Goal: Task Accomplishment & Management: Manage account settings

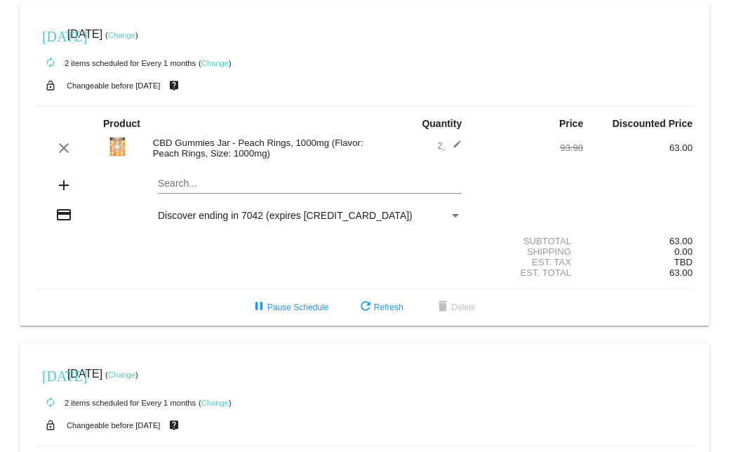
click at [135, 36] on link "Change" at bounding box center [121, 35] width 27 height 8
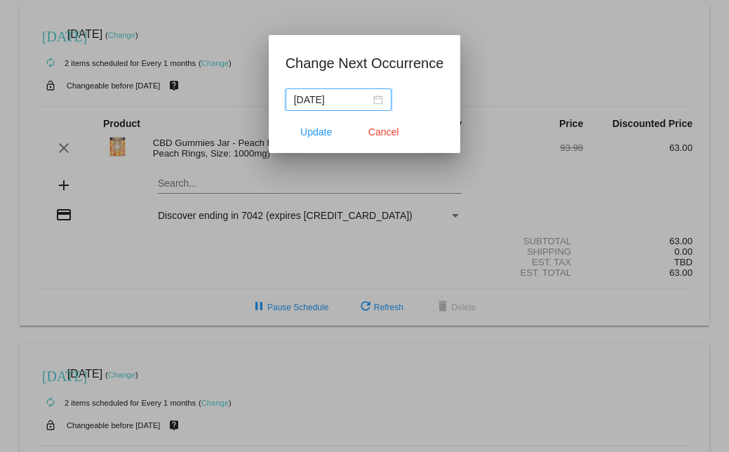
click at [383, 98] on div "[DATE]" at bounding box center [338, 99] width 89 height 15
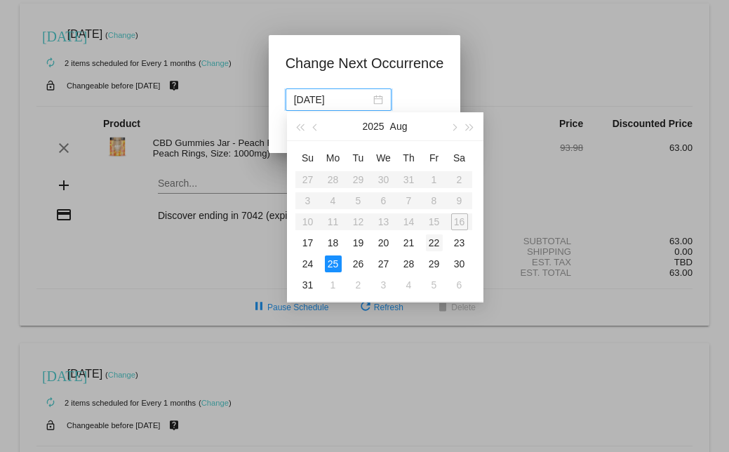
click at [433, 241] on div "22" at bounding box center [434, 242] width 17 height 17
type input "[DATE]"
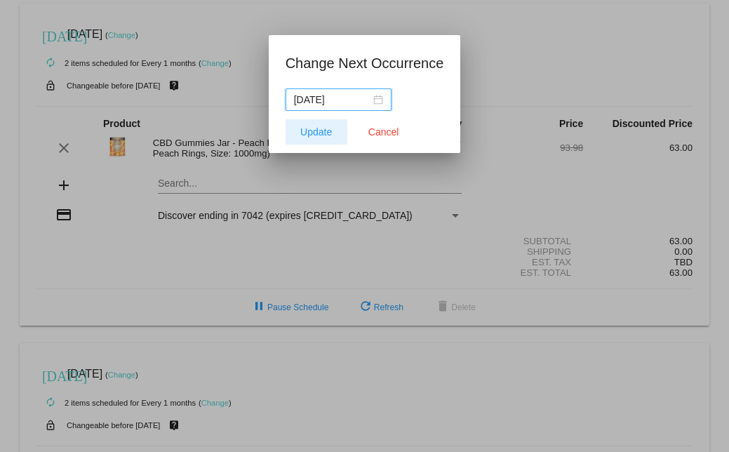
click at [316, 133] on span "Update" at bounding box center [316, 131] width 32 height 11
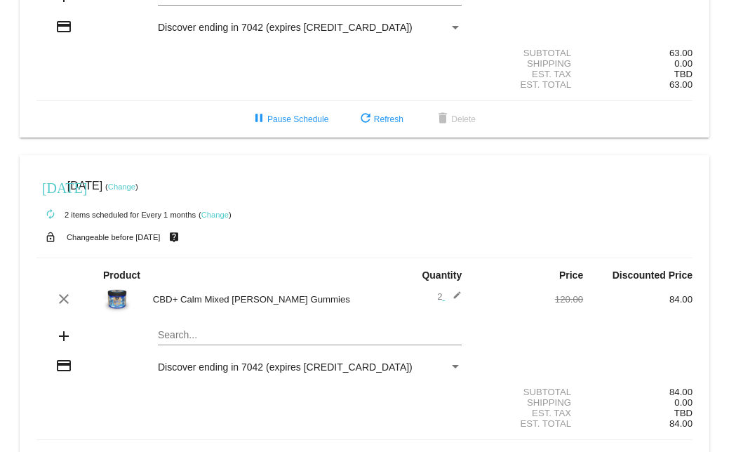
scroll to position [230, 0]
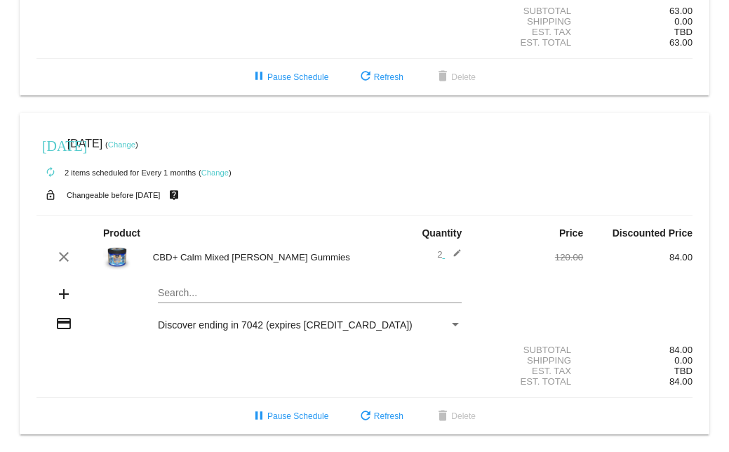
click at [135, 144] on link "Change" at bounding box center [121, 144] width 27 height 8
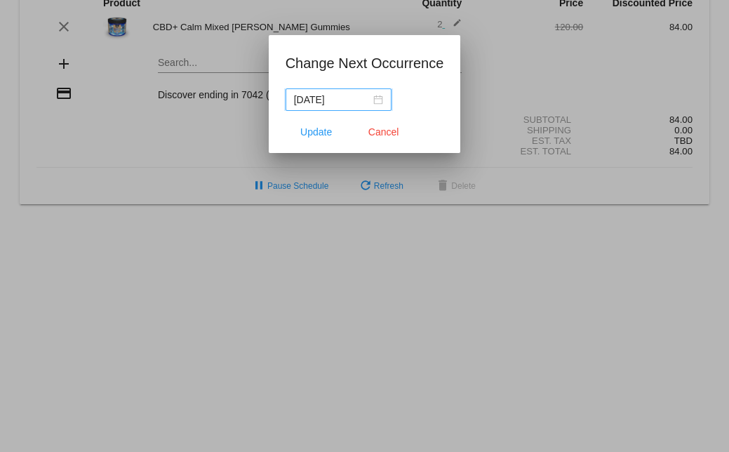
click at [383, 98] on div "[DATE]" at bounding box center [338, 99] width 89 height 15
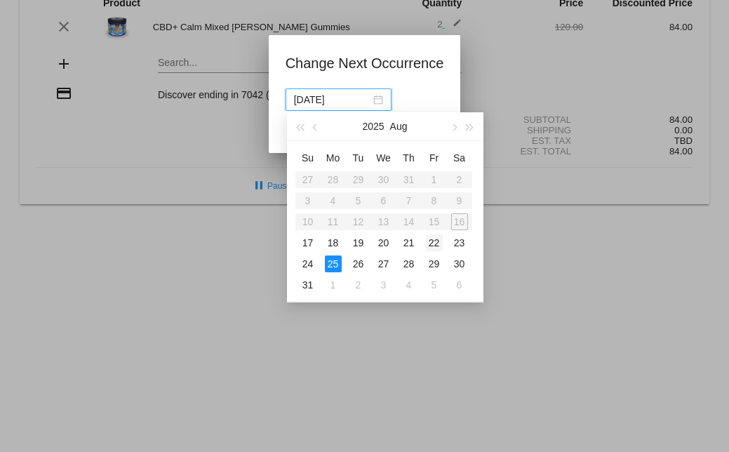
click at [437, 241] on div "22" at bounding box center [434, 242] width 17 height 17
type input "[DATE]"
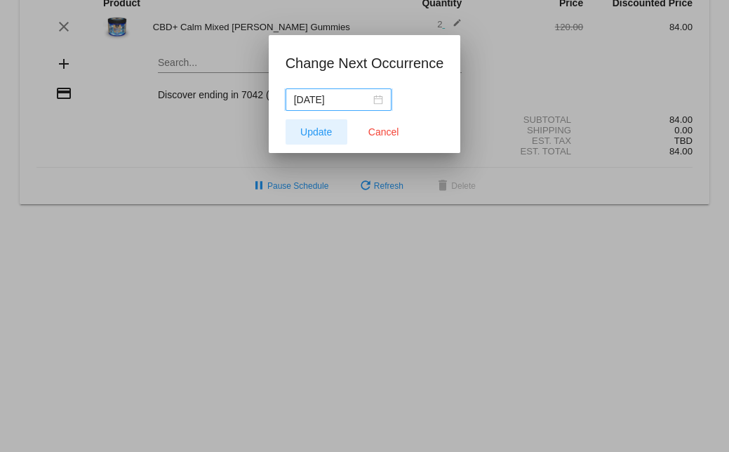
click at [315, 136] on span "Update" at bounding box center [316, 131] width 32 height 11
